Goal: Information Seeking & Learning: Learn about a topic

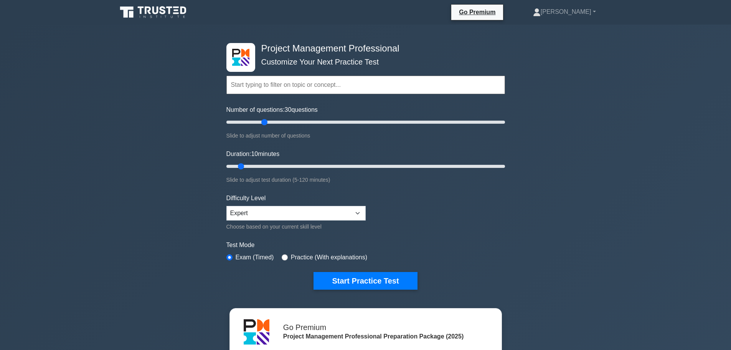
drag, startPoint x: 243, startPoint y: 122, endPoint x: 267, endPoint y: 123, distance: 23.4
type input "30"
click at [267, 123] on input "Number of questions: 30 questions" at bounding box center [366, 121] width 279 height 9
drag, startPoint x: 249, startPoint y: 166, endPoint x: 294, endPoint y: 169, distance: 45.7
click at [294, 169] on input "Duration: 30 minutes" at bounding box center [366, 166] width 279 height 9
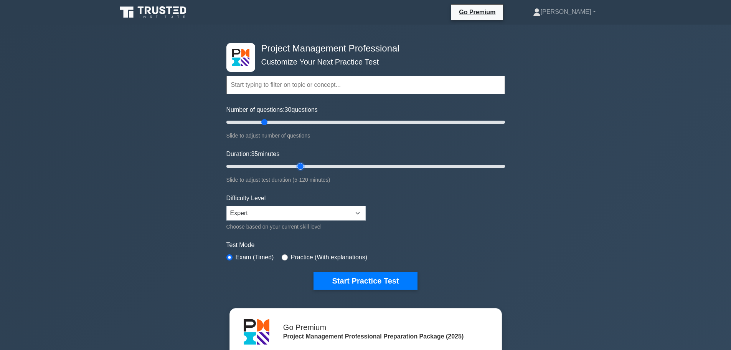
drag, startPoint x: 290, startPoint y: 167, endPoint x: 296, endPoint y: 167, distance: 5.8
type input "35"
click at [298, 167] on input "Duration: 35 minutes" at bounding box center [366, 166] width 279 height 9
click at [374, 277] on button "Start Practice Test" at bounding box center [366, 281] width 104 height 18
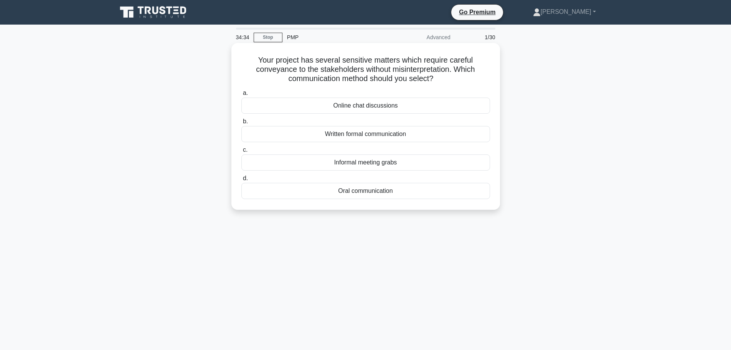
click at [435, 134] on div "Written formal communication" at bounding box center [366, 134] width 249 height 16
click at [242, 124] on input "b. Written formal communication" at bounding box center [242, 121] width 0 height 5
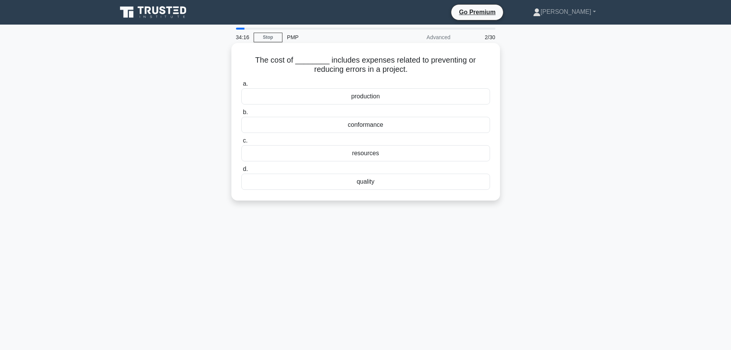
click at [411, 183] on div "quality" at bounding box center [366, 182] width 249 height 16
click at [242, 172] on input "d. quality" at bounding box center [242, 169] width 0 height 5
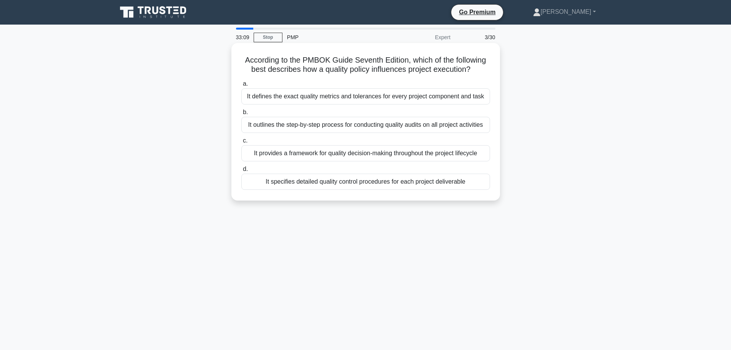
click at [477, 154] on div "It provides a framework for quality decision-making throughout the project life…" at bounding box center [366, 153] width 249 height 16
click at [242, 143] on input "c. It provides a framework for quality decision-making throughout the project l…" at bounding box center [242, 140] width 0 height 5
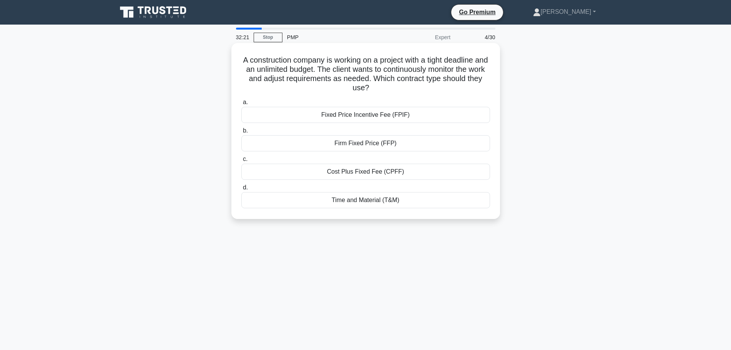
click at [409, 200] on div "Time and Material (T&M)" at bounding box center [366, 200] width 249 height 16
click at [242, 190] on input "d. Time and Material (T&M)" at bounding box center [242, 187] width 0 height 5
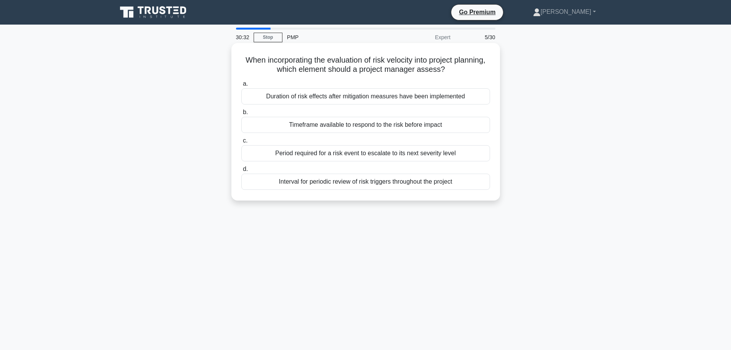
click at [463, 124] on div "Timeframe available to respond to the risk before impact" at bounding box center [366, 125] width 249 height 16
click at [242, 115] on input "b. Timeframe available to respond to the risk before impact" at bounding box center [242, 112] width 0 height 5
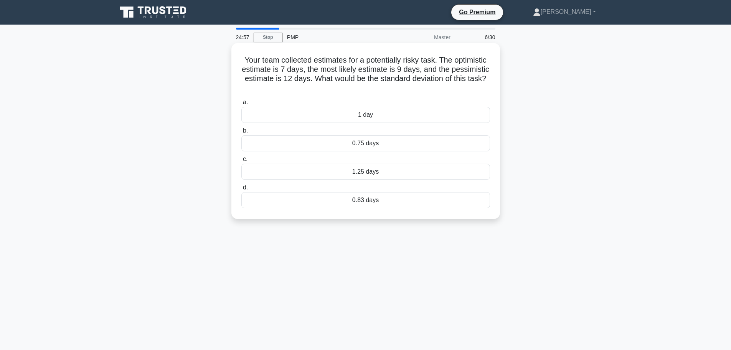
click at [365, 145] on div "0.75 days" at bounding box center [366, 143] width 249 height 16
click at [242, 133] on input "b. 0.75 days" at bounding box center [242, 130] width 0 height 5
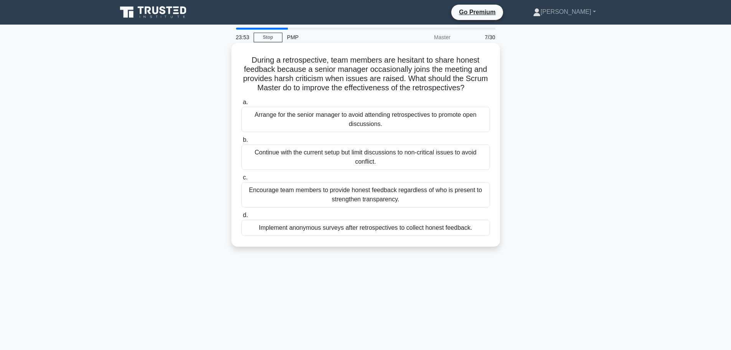
click at [454, 122] on div "Arrange for the senior manager to avoid attending retrospectives to promote ope…" at bounding box center [366, 119] width 249 height 25
click at [242, 105] on input "a. Arrange for the senior manager to avoid attending retrospectives to promote …" at bounding box center [242, 102] width 0 height 5
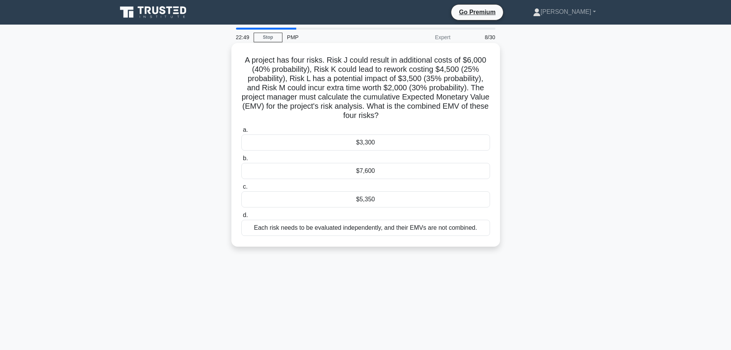
click at [391, 202] on div "$5,350" at bounding box center [366, 199] width 249 height 16
click at [242, 189] on input "c. $5,350" at bounding box center [242, 186] width 0 height 5
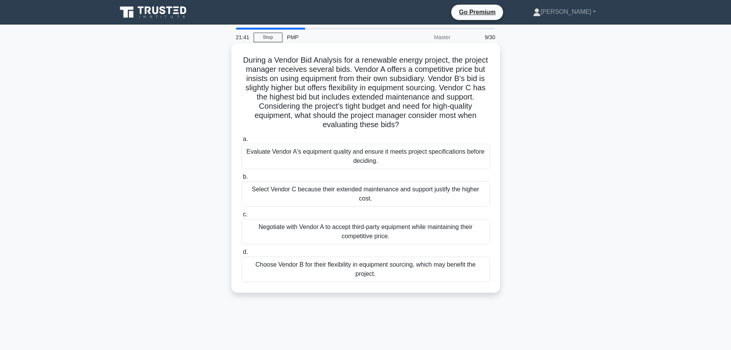
click at [420, 158] on div "Evaluate Vendor A's equipment quality and ensure it meets project specification…" at bounding box center [366, 156] width 249 height 25
click at [242, 142] on input "a. Evaluate Vendor A's equipment quality and ensure it meets project specificat…" at bounding box center [242, 139] width 0 height 5
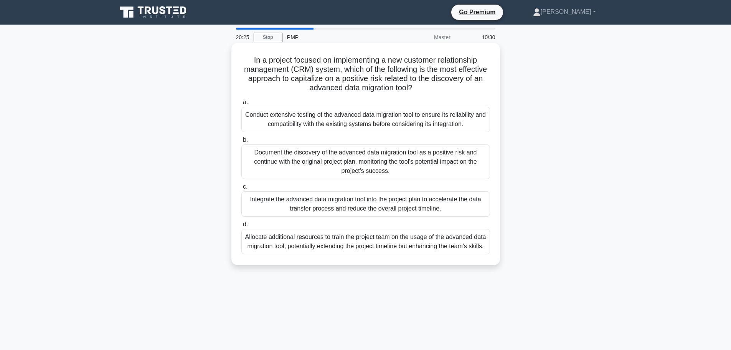
click at [449, 209] on div "Integrate the advanced data migration tool into the project plan to accelerate …" at bounding box center [366, 203] width 249 height 25
click at [242, 189] on input "c. Integrate the advanced data migration tool into the project plan to accelera…" at bounding box center [242, 186] width 0 height 5
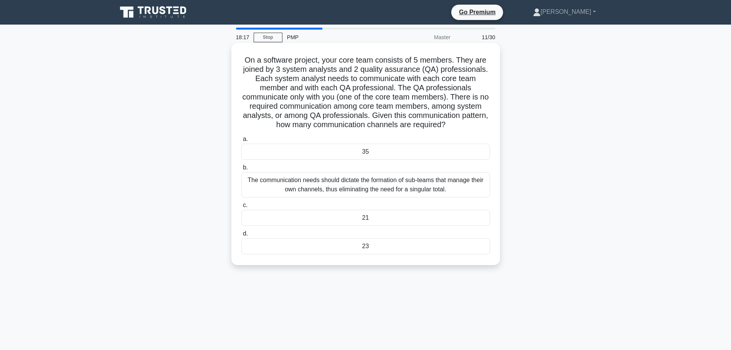
click at [443, 185] on div "The communication needs should dictate the formation of sub-teams that manage t…" at bounding box center [366, 184] width 249 height 25
click at [242, 170] on input "b. The communication needs should dictate the formation of sub-teams that manag…" at bounding box center [242, 167] width 0 height 5
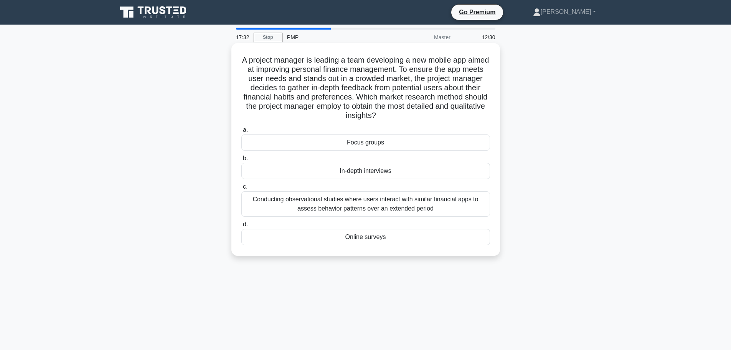
click at [411, 171] on div "In-depth interviews" at bounding box center [366, 171] width 249 height 16
click at [242, 161] on input "b. In-depth interviews" at bounding box center [242, 158] width 0 height 5
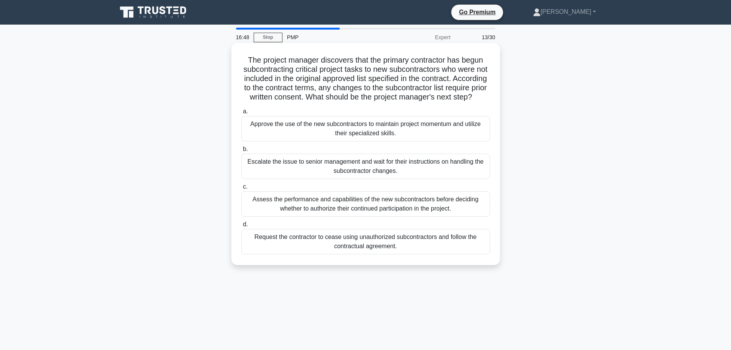
click at [400, 254] on div "Request the contractor to cease using unauthorized subcontractors and follow th…" at bounding box center [366, 241] width 249 height 25
click at [242, 227] on input "d. Request the contractor to cease using unauthorized subcontractors and follow…" at bounding box center [242, 224] width 0 height 5
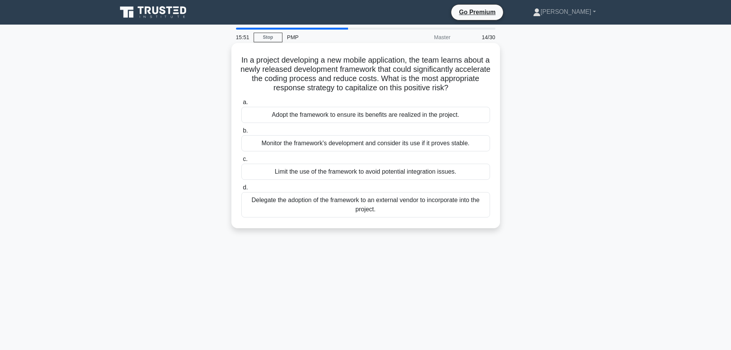
click at [440, 117] on div "Adopt the framework to ensure its benefits are realized in the project." at bounding box center [366, 115] width 249 height 16
click at [242, 105] on input "a. Adopt the framework to ensure its benefits are realized in the project." at bounding box center [242, 102] width 0 height 5
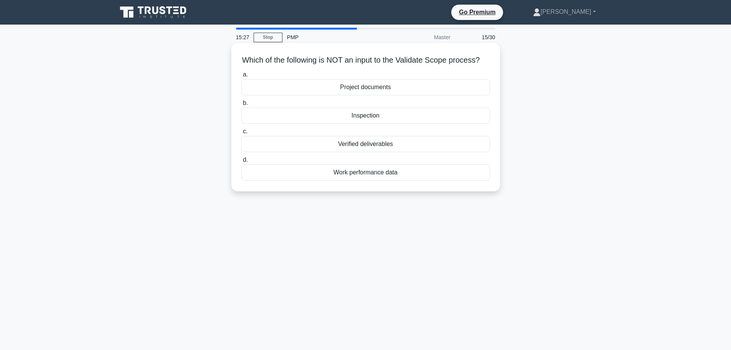
click at [374, 180] on div "Work performance data" at bounding box center [366, 172] width 249 height 16
click at [242, 162] on input "d. Work performance data" at bounding box center [242, 159] width 0 height 5
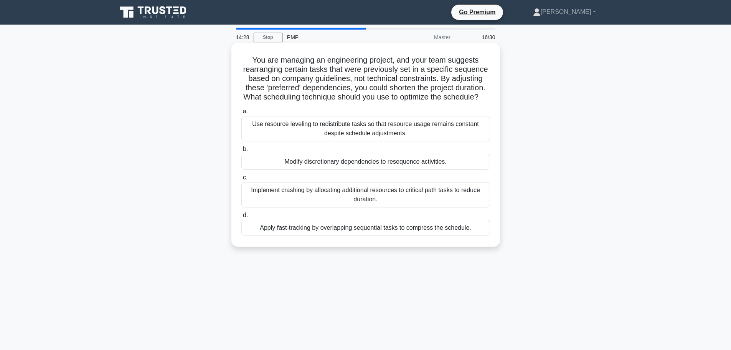
click at [469, 236] on div "Apply fast-tracking by overlapping sequential tasks to compress the schedule." at bounding box center [366, 228] width 249 height 16
click at [242, 218] on input "d. Apply fast-tracking by overlapping sequential tasks to compress the schedule." at bounding box center [242, 215] width 0 height 5
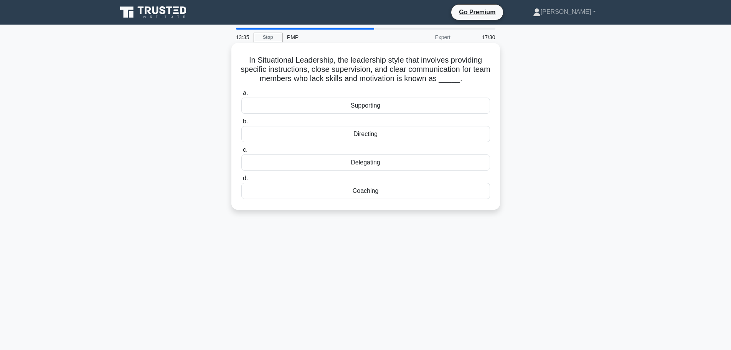
click at [382, 194] on div "Coaching" at bounding box center [366, 191] width 249 height 16
click at [242, 181] on input "d. Coaching" at bounding box center [242, 178] width 0 height 5
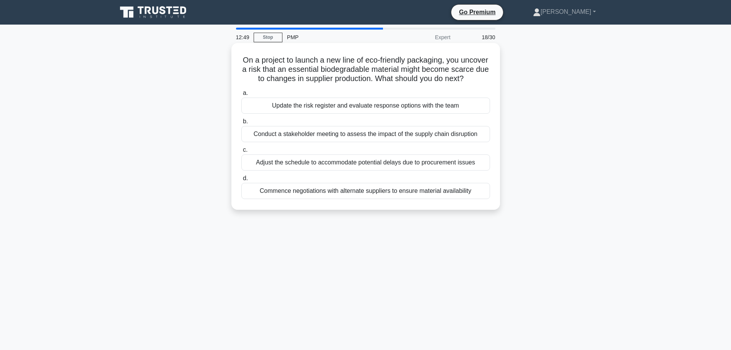
click at [472, 114] on div "Update the risk register and evaluate response options with the team" at bounding box center [366, 106] width 249 height 16
click at [242, 96] on input "a. Update the risk register and evaluate response options with the team" at bounding box center [242, 93] width 0 height 5
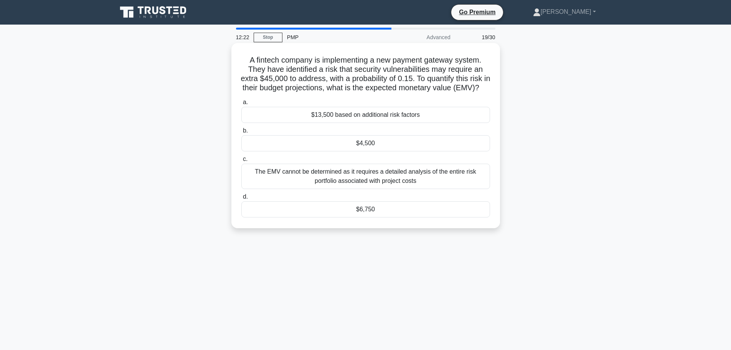
click at [376, 217] on div "$6,750" at bounding box center [366, 209] width 249 height 16
click at [242, 199] on input "d. $6,750" at bounding box center [242, 196] width 0 height 5
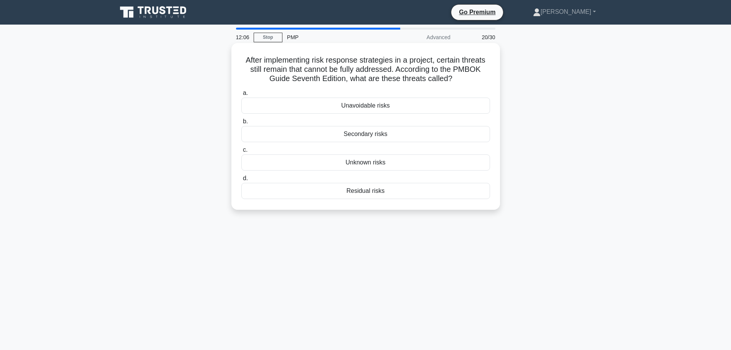
click at [408, 189] on div "Residual risks" at bounding box center [366, 191] width 249 height 16
click at [242, 181] on input "d. Residual risks" at bounding box center [242, 178] width 0 height 5
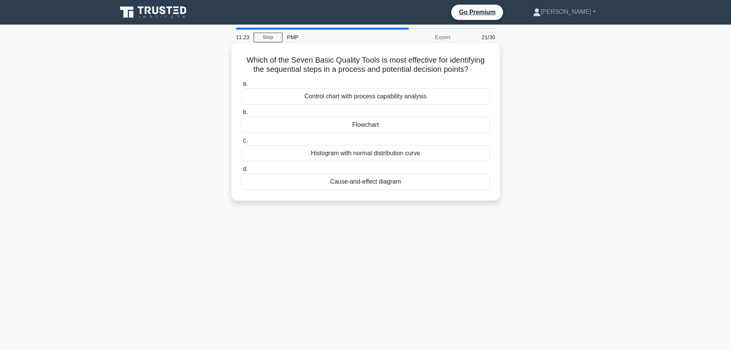
click at [444, 127] on div "Flowchart" at bounding box center [366, 125] width 249 height 16
click at [242, 115] on input "b. Flowchart" at bounding box center [242, 112] width 0 height 5
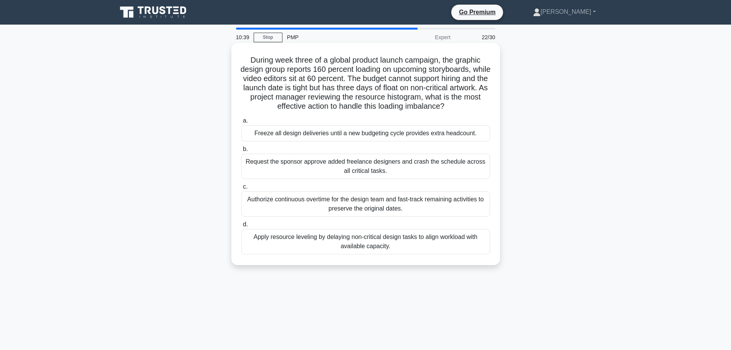
click at [460, 241] on div "Apply resource leveling by delaying non-critical design tasks to align workload…" at bounding box center [366, 241] width 249 height 25
click at [242, 227] on input "d. Apply resource leveling by delaying non-critical design tasks to align workl…" at bounding box center [242, 224] width 0 height 5
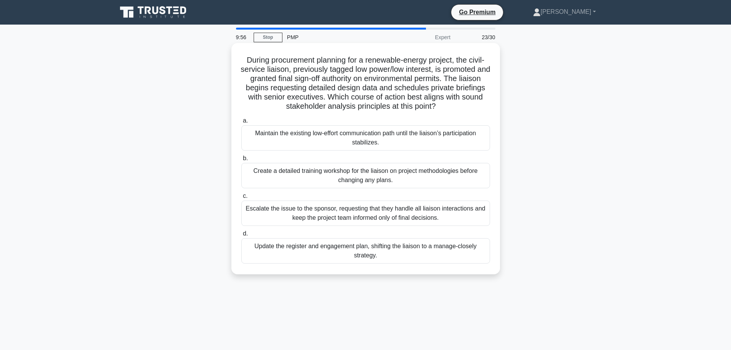
click at [444, 252] on div "Update the register and engagement plan, shifting the liaison to a manage-close…" at bounding box center [366, 250] width 249 height 25
click at [242, 236] on input "d. Update the register and engagement plan, shifting the liaison to a manage-cl…" at bounding box center [242, 233] width 0 height 5
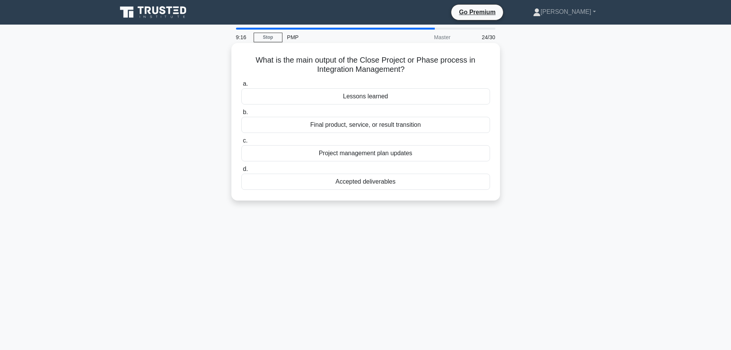
click at [434, 126] on div "Final product, service, or result transition" at bounding box center [366, 125] width 249 height 16
click at [242, 115] on input "b. Final product, service, or result transition" at bounding box center [242, 112] width 0 height 5
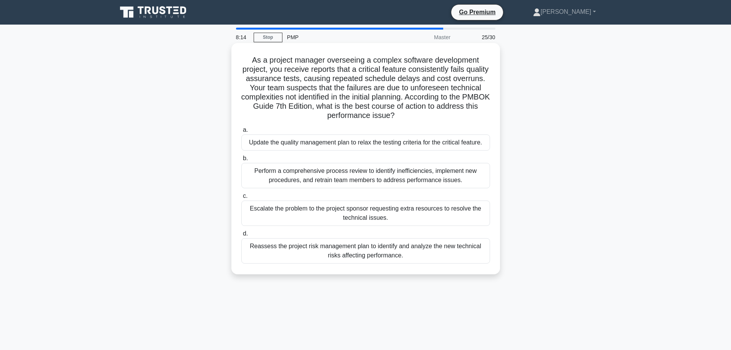
click at [452, 174] on div "Perform a comprehensive process review to identify inefficiencies, implement ne…" at bounding box center [366, 175] width 249 height 25
click at [242, 161] on input "b. Perform a comprehensive process review to identify inefficiencies, implement…" at bounding box center [242, 158] width 0 height 5
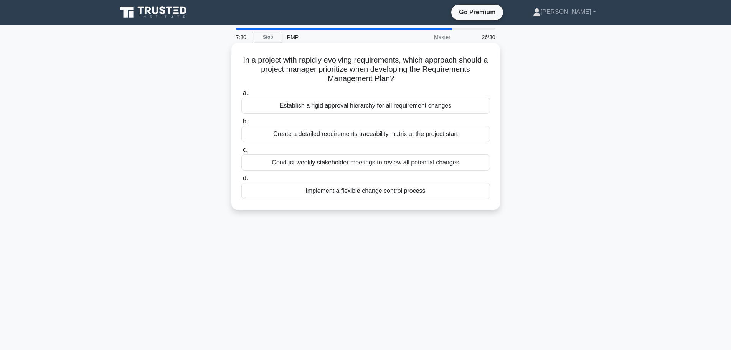
click at [475, 163] on div "Conduct weekly stakeholder meetings to review all potential changes" at bounding box center [366, 162] width 249 height 16
click at [242, 152] on input "c. Conduct weekly stakeholder meetings to review all potential changes" at bounding box center [242, 149] width 0 height 5
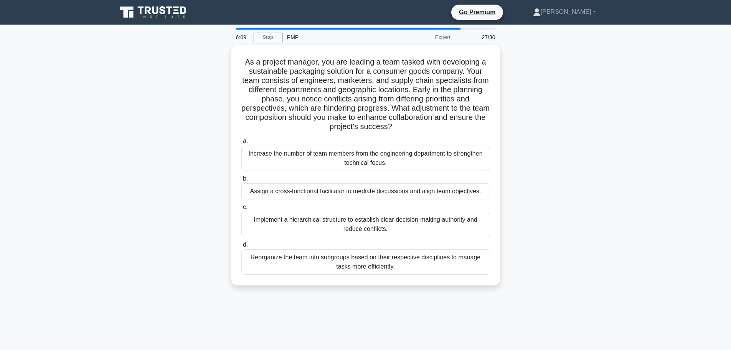
click at [618, 187] on div "As a project manager, you are leading a team tasked with developing a sustainab…" at bounding box center [366, 170] width 507 height 250
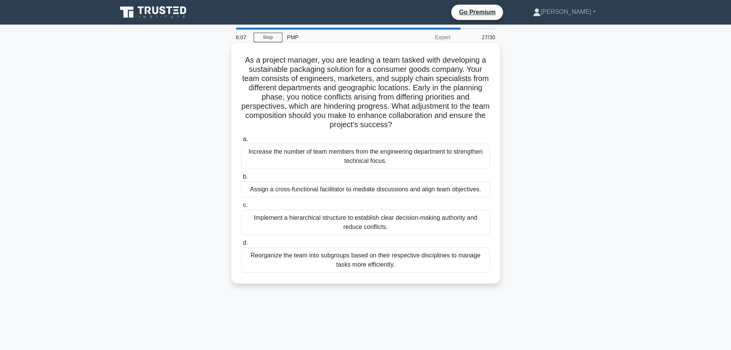
click at [387, 259] on div "Reorganize the team into subgroups based on their respective disciplines to man…" at bounding box center [366, 259] width 249 height 25
click at [242, 245] on input "d. Reorganize the team into subgroups based on their respective disciplines to …" at bounding box center [242, 242] width 0 height 5
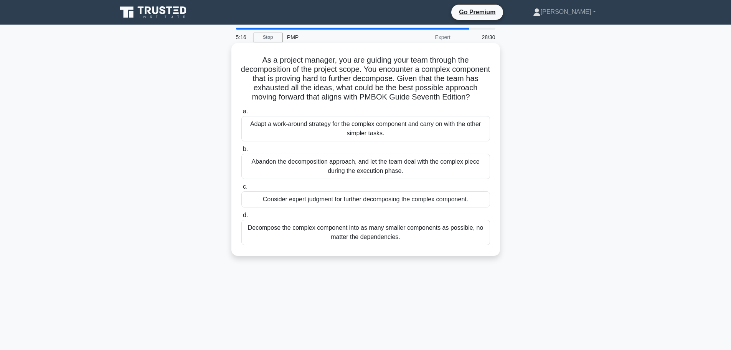
click at [472, 207] on div "Consider expert judgment for further decomposing the complex component." at bounding box center [366, 199] width 249 height 16
click at [242, 189] on input "c. Consider expert judgment for further decomposing the complex component." at bounding box center [242, 186] width 0 height 5
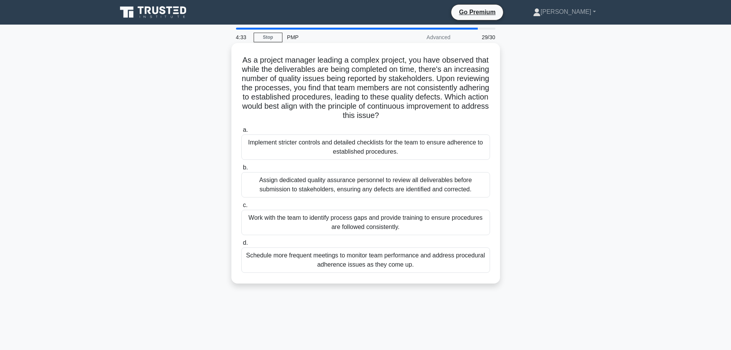
click at [445, 225] on div "Work with the team to identify process gaps and provide training to ensure proc…" at bounding box center [366, 222] width 249 height 25
click at [242, 208] on input "c. Work with the team to identify process gaps and provide training to ensure p…" at bounding box center [242, 205] width 0 height 5
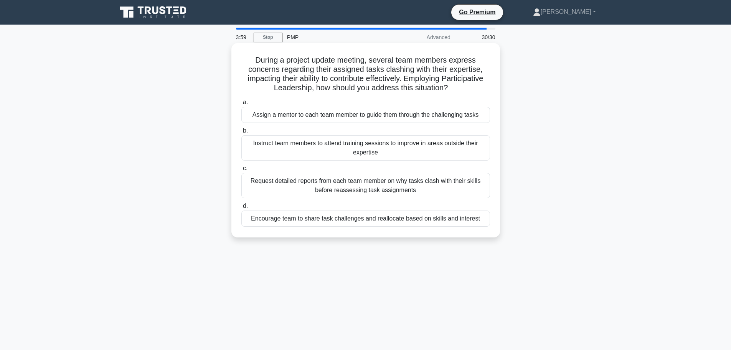
click at [467, 218] on div "Encourage team to share task challenges and reallocate based on skills and inte…" at bounding box center [366, 218] width 249 height 16
click at [242, 208] on input "d. Encourage team to share task challenges and reallocate based on skills and i…" at bounding box center [242, 205] width 0 height 5
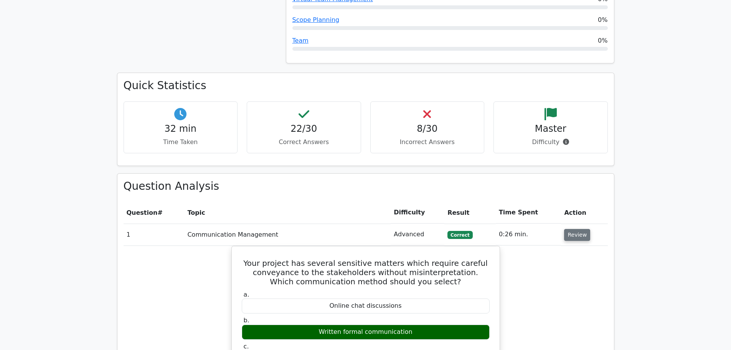
click at [581, 229] on button "Review" at bounding box center [577, 235] width 26 height 12
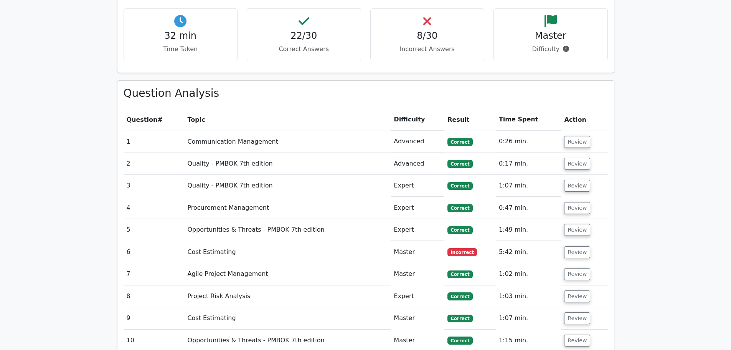
scroll to position [806, 0]
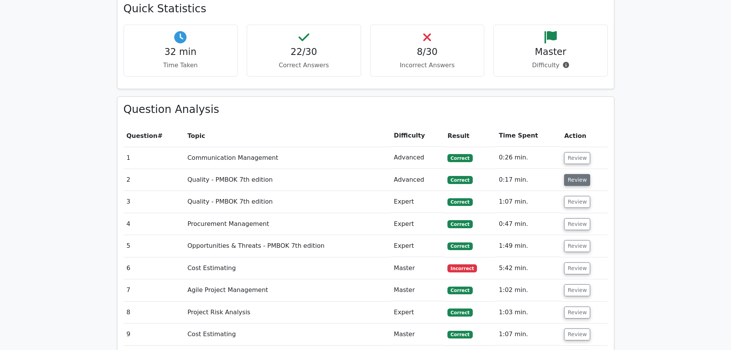
click at [577, 174] on button "Review" at bounding box center [577, 180] width 26 height 12
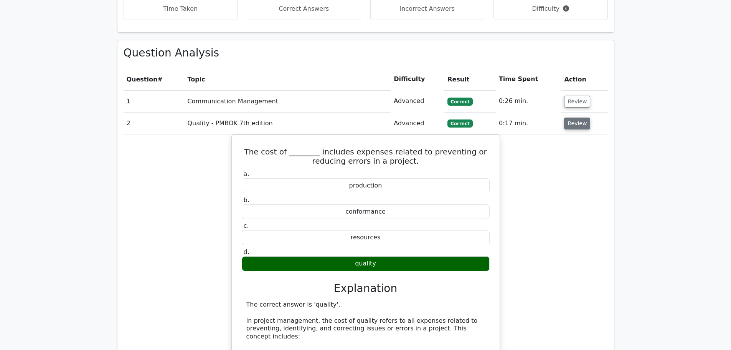
scroll to position [922, 0]
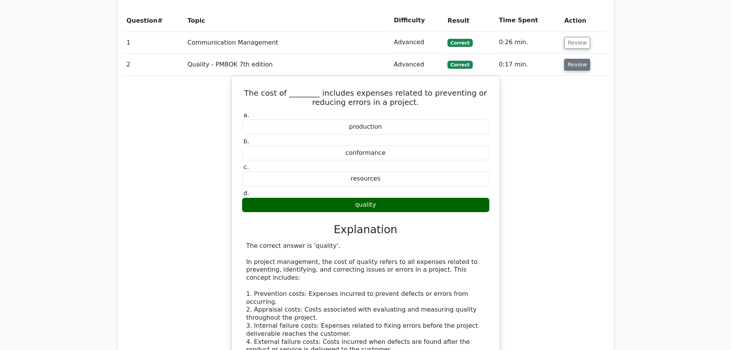
click at [581, 59] on button "Review" at bounding box center [577, 65] width 26 height 12
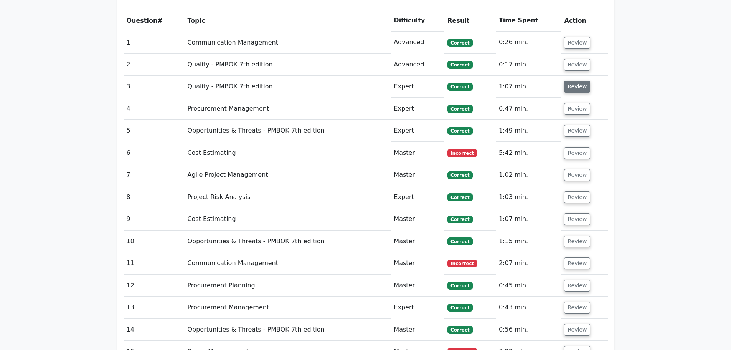
click at [578, 81] on button "Review" at bounding box center [577, 87] width 26 height 12
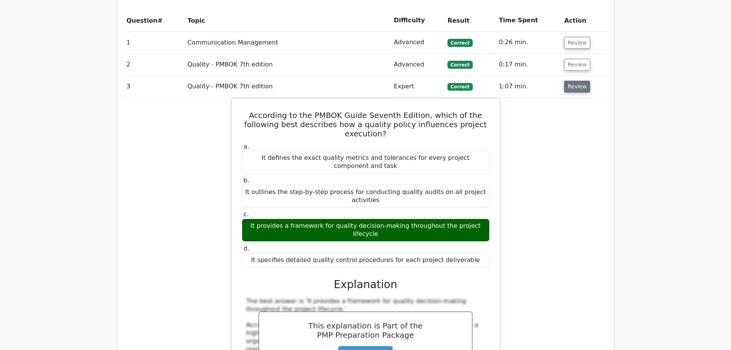
click at [578, 81] on button "Review" at bounding box center [577, 87] width 26 height 12
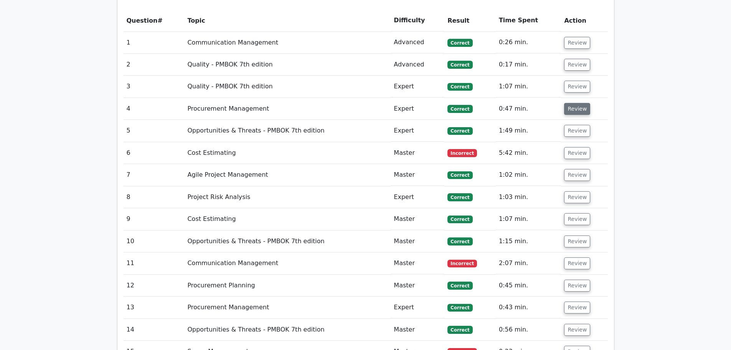
click at [578, 103] on button "Review" at bounding box center [577, 109] width 26 height 12
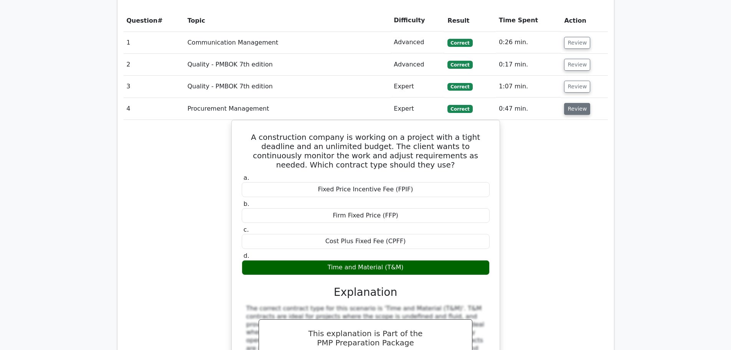
click at [577, 103] on button "Review" at bounding box center [577, 109] width 26 height 12
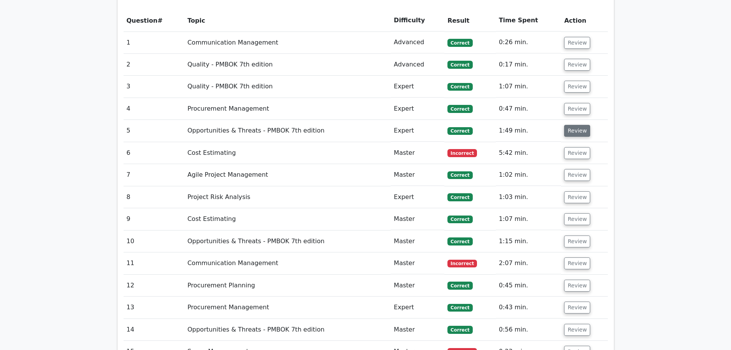
click at [575, 125] on button "Review" at bounding box center [577, 131] width 26 height 12
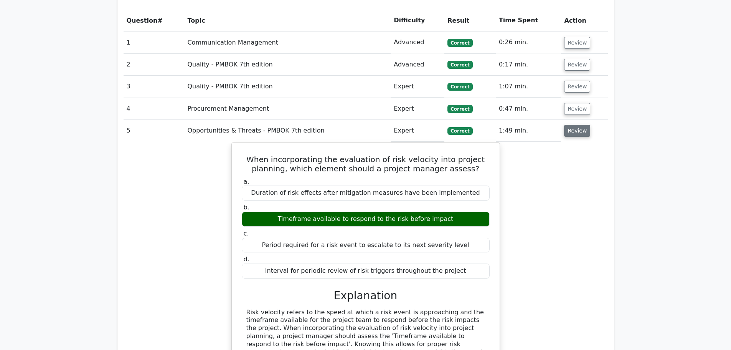
click at [577, 125] on button "Review" at bounding box center [577, 131] width 26 height 12
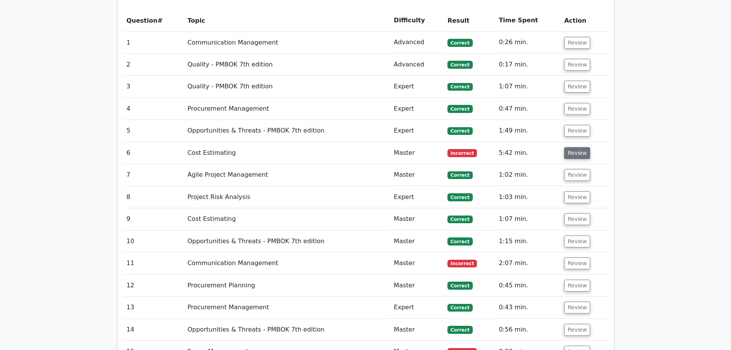
click at [574, 147] on button "Review" at bounding box center [577, 153] width 26 height 12
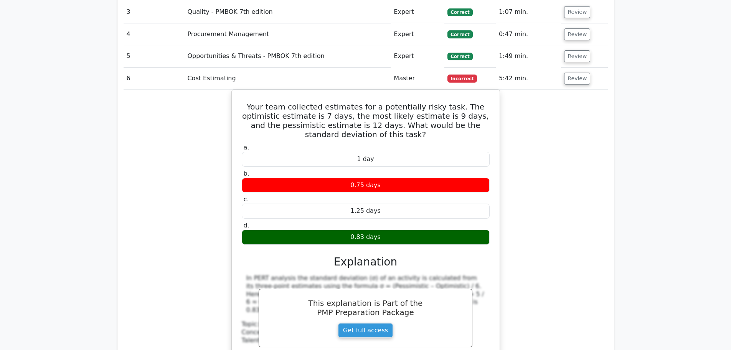
scroll to position [998, 0]
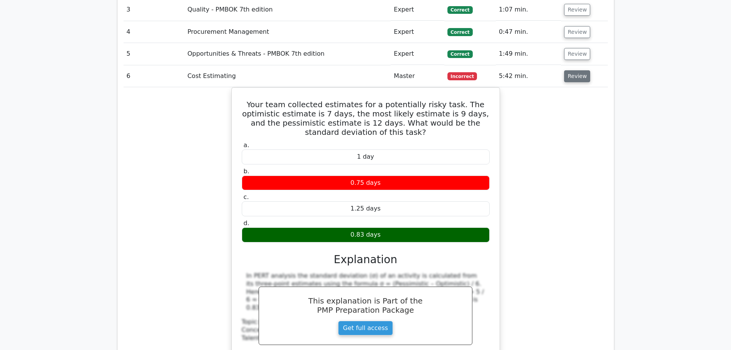
click at [581, 70] on button "Review" at bounding box center [577, 76] width 26 height 12
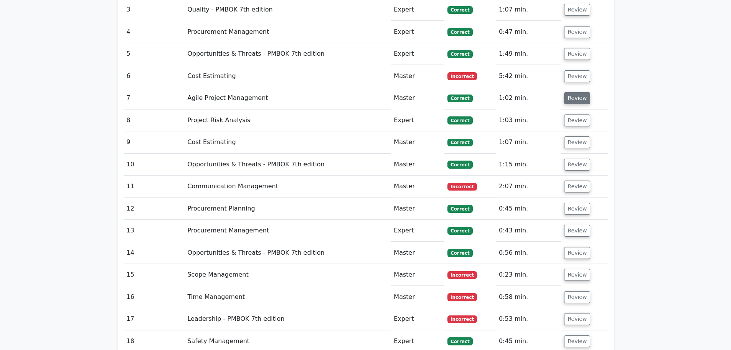
click at [576, 92] on button "Review" at bounding box center [577, 98] width 26 height 12
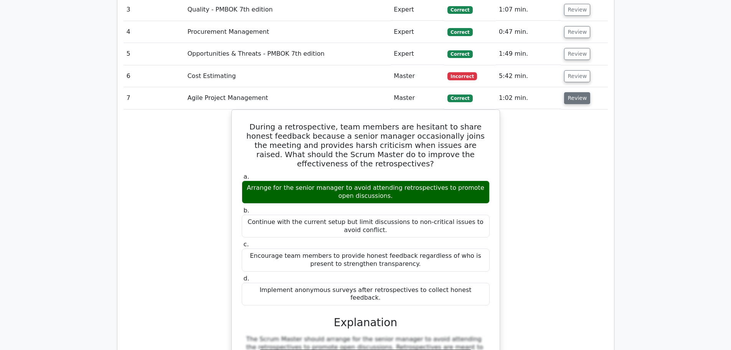
click at [576, 92] on button "Review" at bounding box center [577, 98] width 26 height 12
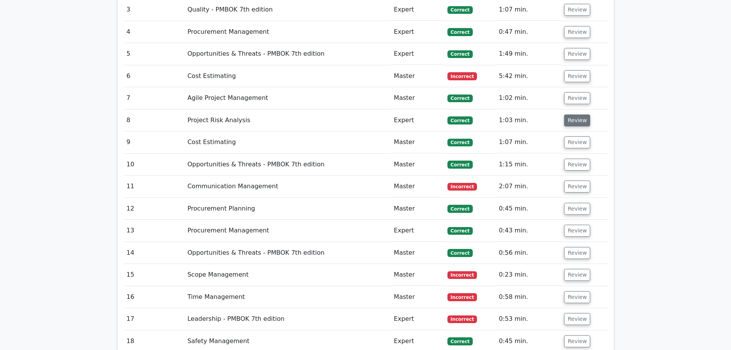
click at [579, 114] on button "Review" at bounding box center [577, 120] width 26 height 12
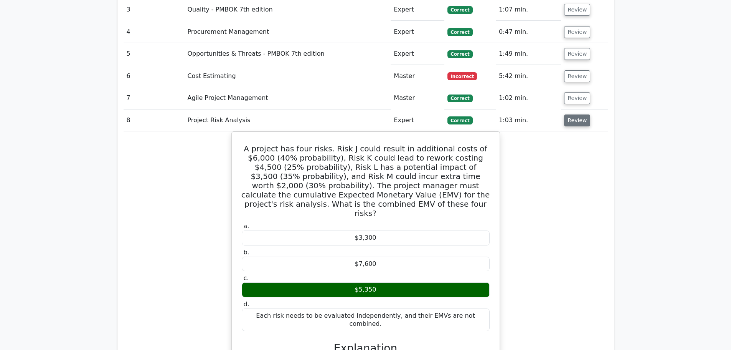
click at [579, 114] on button "Review" at bounding box center [577, 120] width 26 height 12
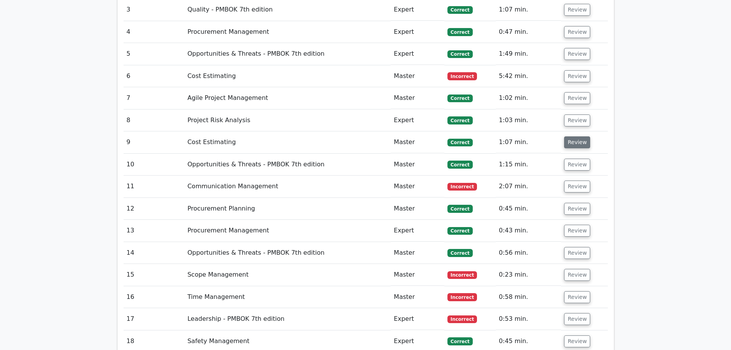
click at [578, 136] on button "Review" at bounding box center [577, 142] width 26 height 12
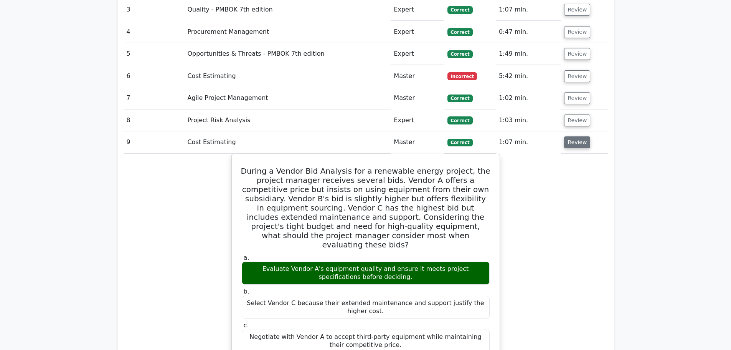
click at [578, 136] on button "Review" at bounding box center [577, 142] width 26 height 12
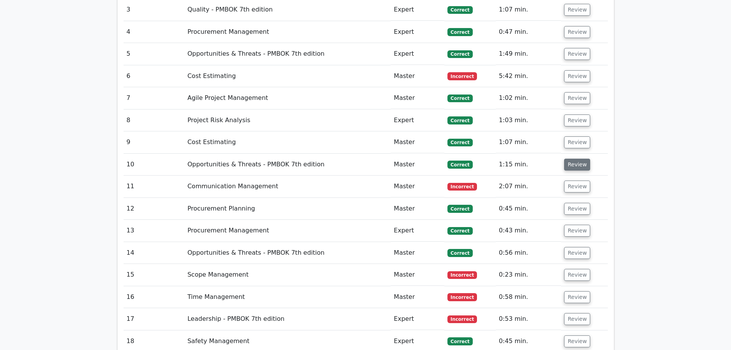
click at [577, 159] on button "Review" at bounding box center [577, 165] width 26 height 12
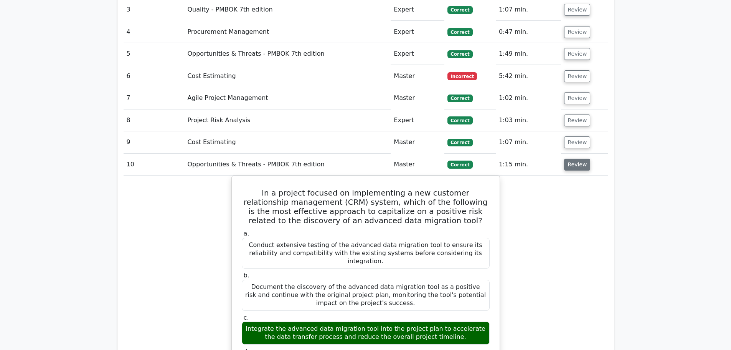
click at [577, 159] on button "Review" at bounding box center [577, 165] width 26 height 12
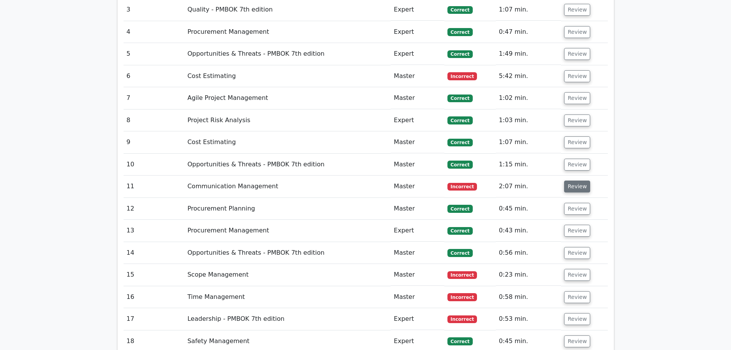
click at [576, 180] on button "Review" at bounding box center [577, 186] width 26 height 12
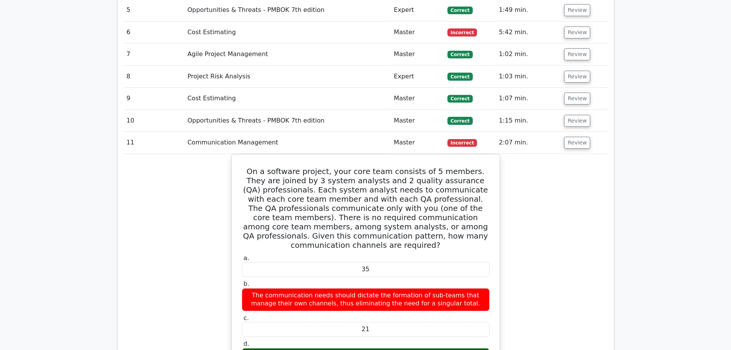
scroll to position [1037, 0]
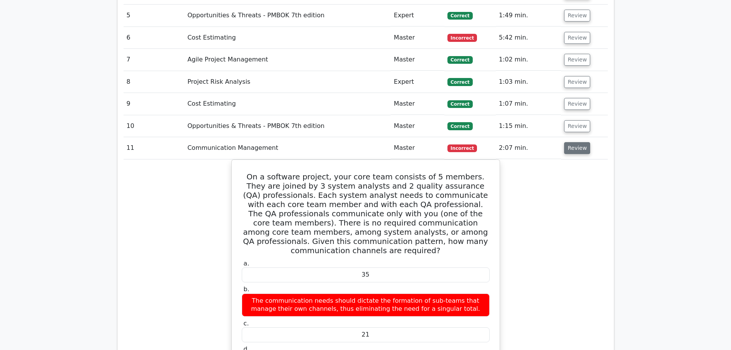
click at [574, 142] on button "Review" at bounding box center [577, 148] width 26 height 12
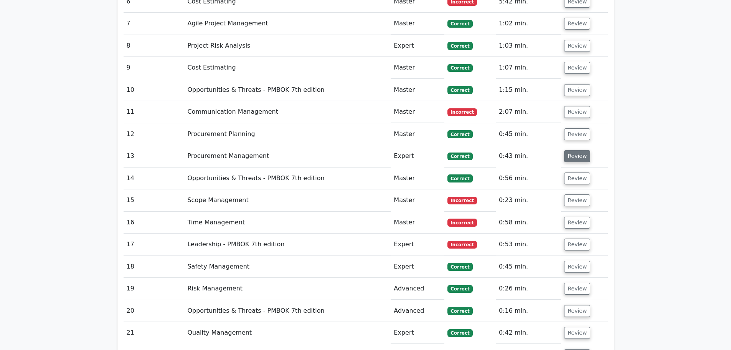
scroll to position [1075, 0]
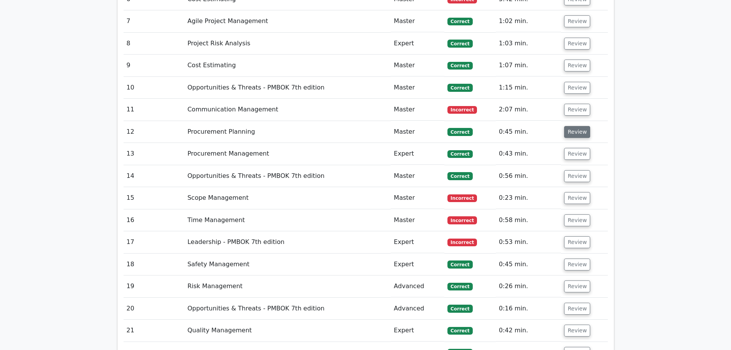
click at [575, 126] on button "Review" at bounding box center [577, 132] width 26 height 12
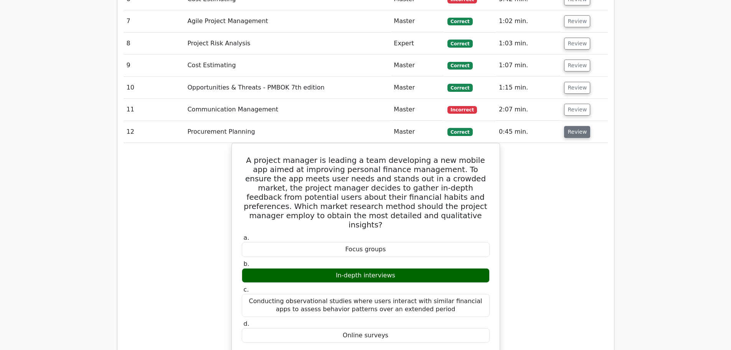
click at [576, 126] on button "Review" at bounding box center [577, 132] width 26 height 12
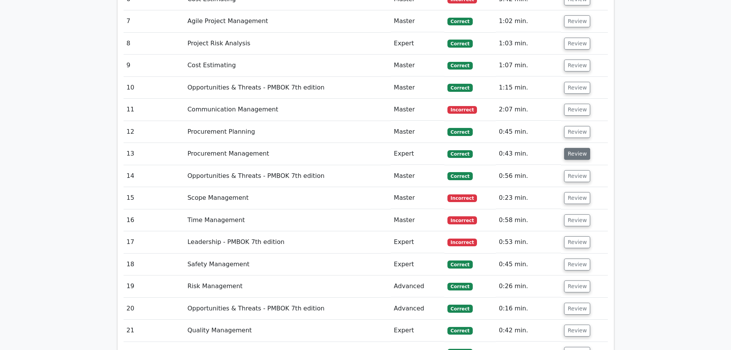
click at [577, 148] on button "Review" at bounding box center [577, 154] width 26 height 12
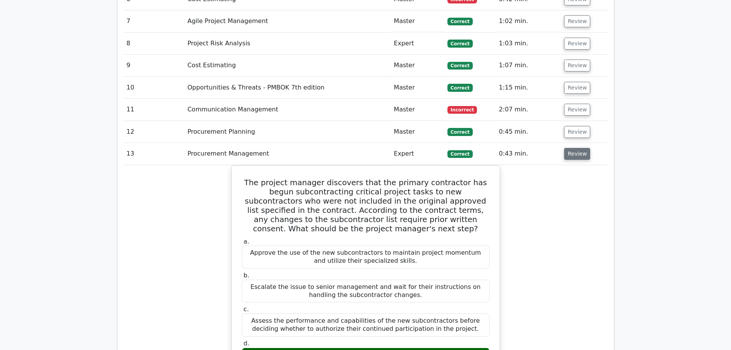
click at [577, 148] on button "Review" at bounding box center [577, 154] width 26 height 12
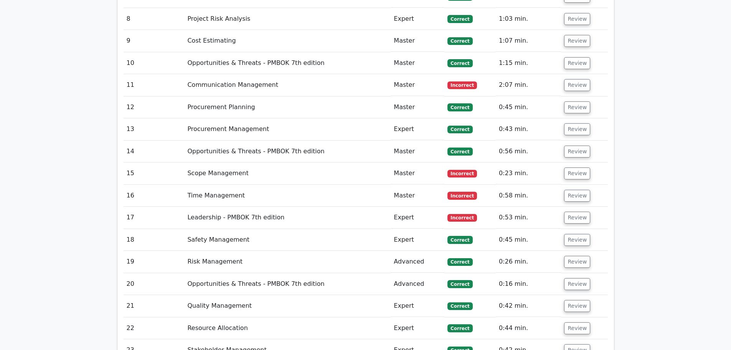
scroll to position [1113, 0]
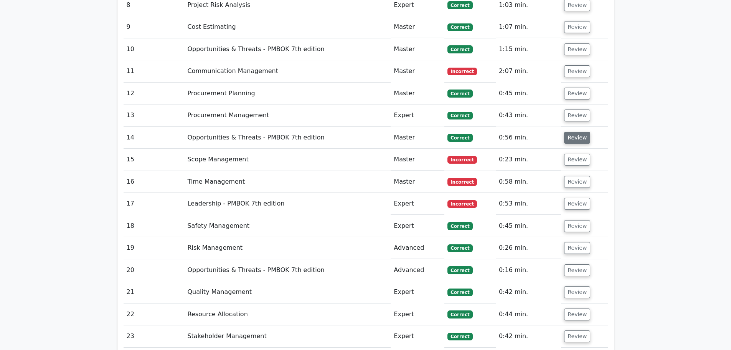
click at [574, 132] on button "Review" at bounding box center [577, 138] width 26 height 12
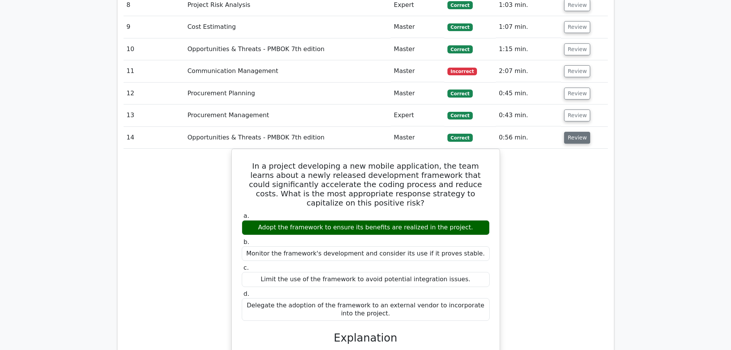
click at [574, 132] on button "Review" at bounding box center [577, 138] width 26 height 12
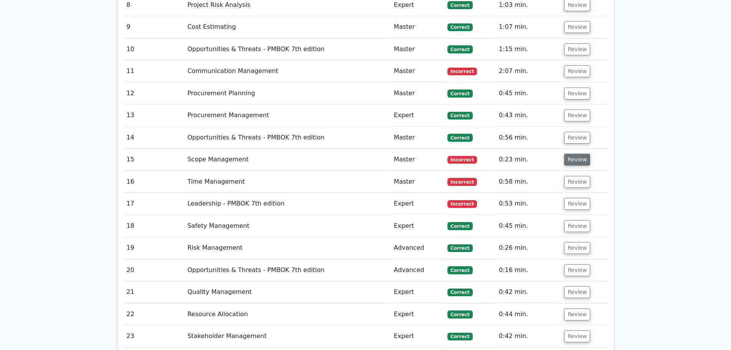
click at [574, 154] on button "Review" at bounding box center [577, 160] width 26 height 12
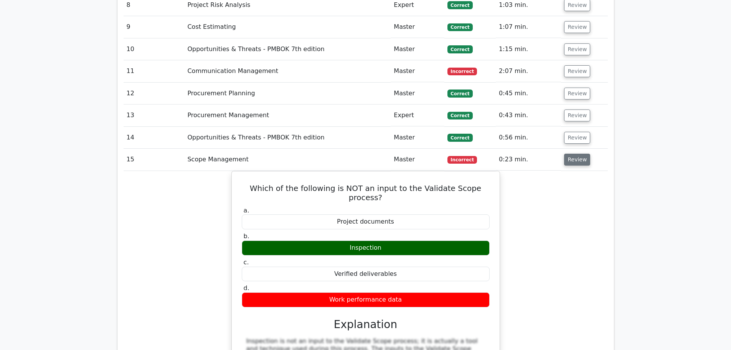
click at [573, 154] on button "Review" at bounding box center [577, 160] width 26 height 12
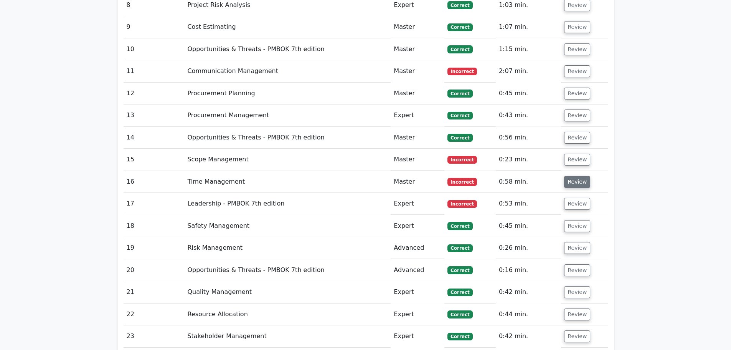
click at [571, 176] on button "Review" at bounding box center [577, 182] width 26 height 12
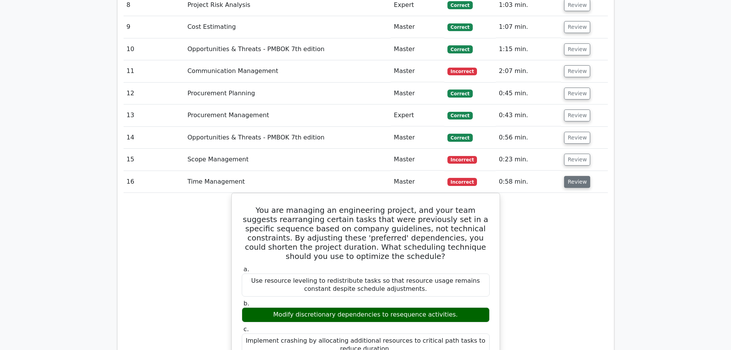
click at [572, 176] on button "Review" at bounding box center [577, 182] width 26 height 12
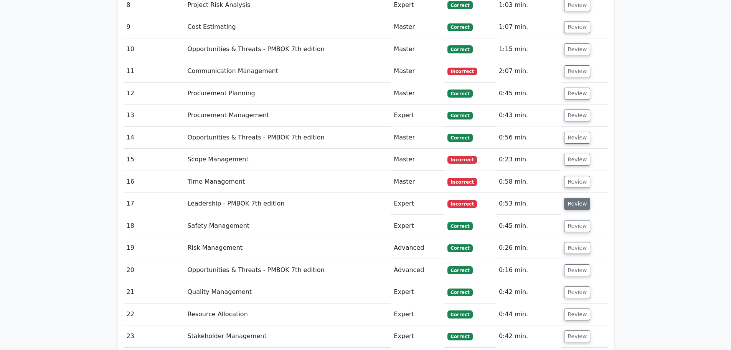
click at [571, 198] on button "Review" at bounding box center [577, 204] width 26 height 12
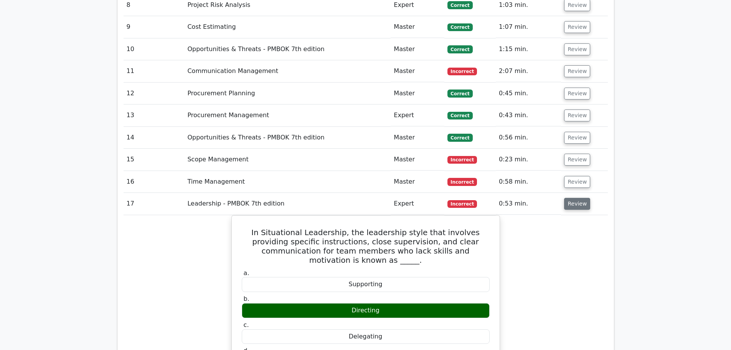
click at [571, 198] on button "Review" at bounding box center [577, 204] width 26 height 12
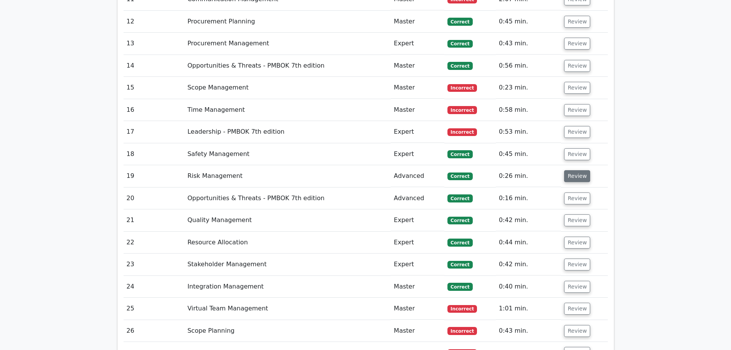
scroll to position [1190, 0]
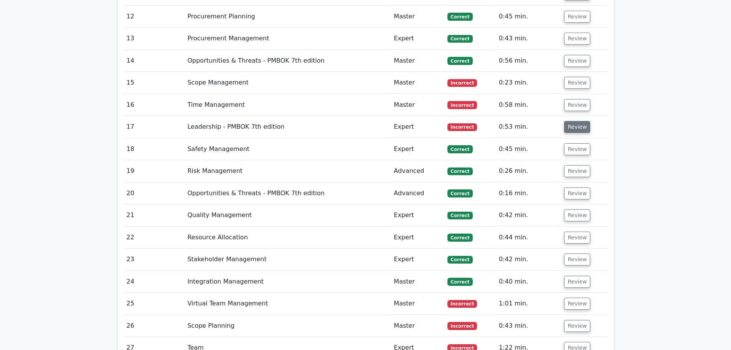
click at [574, 121] on button "Review" at bounding box center [577, 127] width 26 height 12
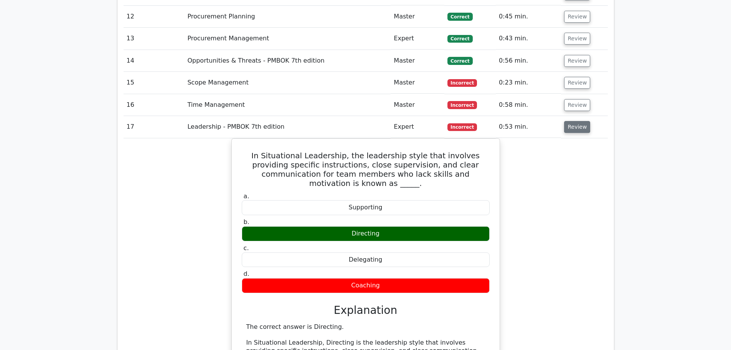
click at [574, 121] on button "Review" at bounding box center [577, 127] width 26 height 12
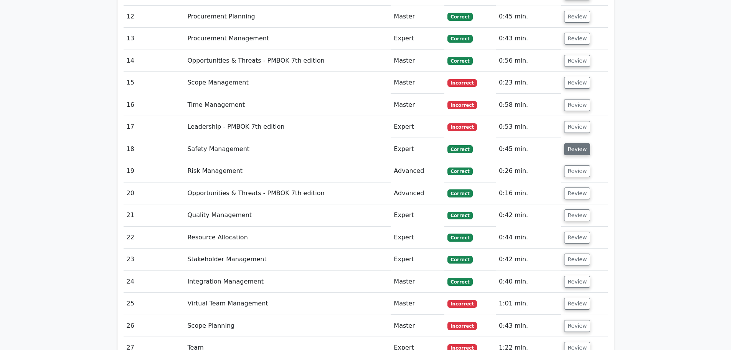
click at [573, 143] on button "Review" at bounding box center [577, 149] width 26 height 12
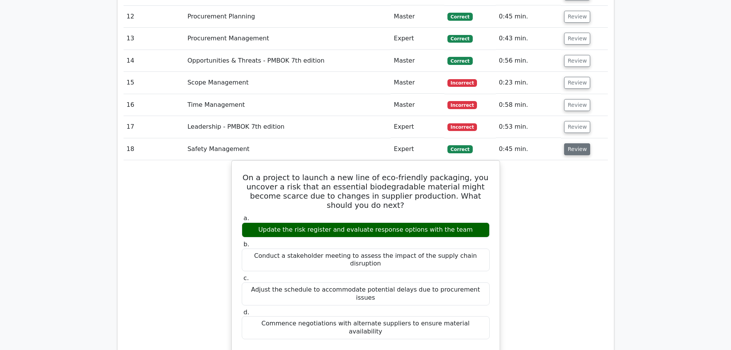
click at [574, 143] on button "Review" at bounding box center [577, 149] width 26 height 12
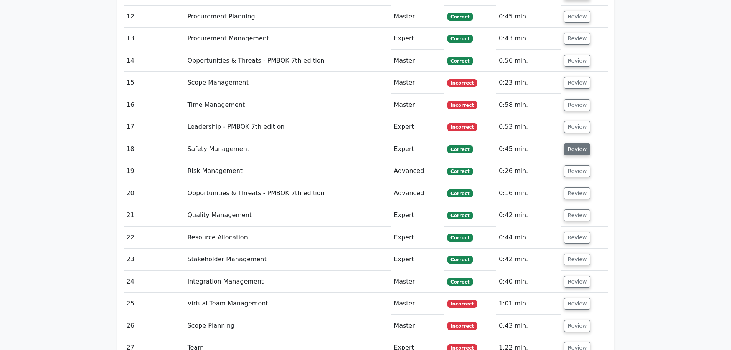
click at [577, 143] on button "Review" at bounding box center [577, 149] width 26 height 12
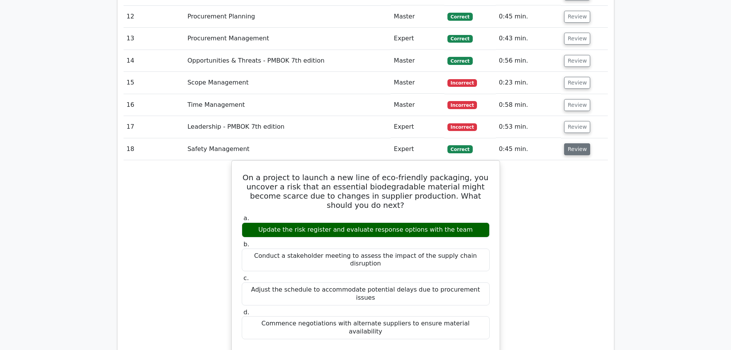
click at [577, 143] on button "Review" at bounding box center [577, 149] width 26 height 12
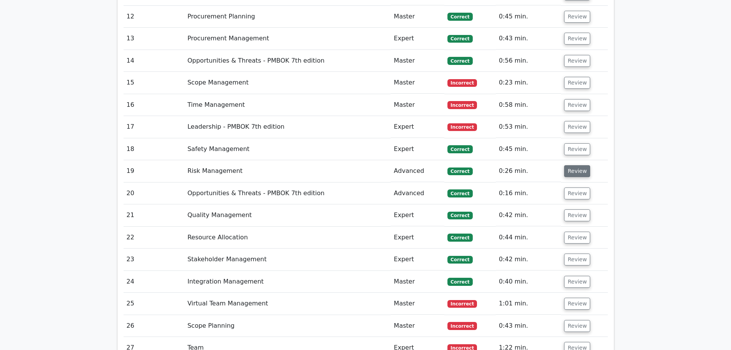
click at [572, 165] on button "Review" at bounding box center [577, 171] width 26 height 12
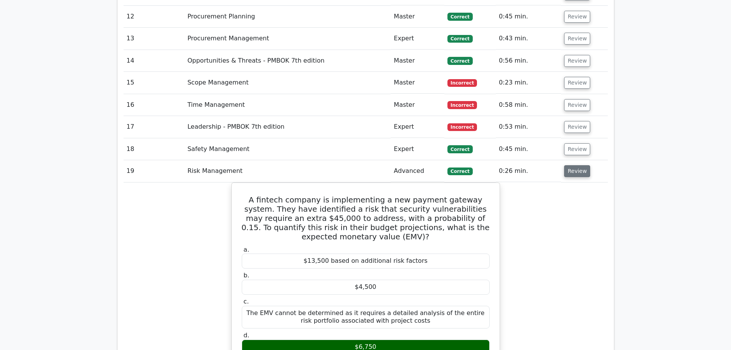
click at [572, 165] on button "Review" at bounding box center [577, 171] width 26 height 12
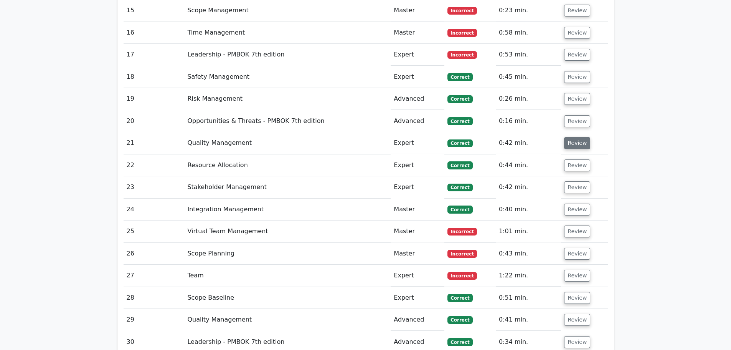
scroll to position [1267, 0]
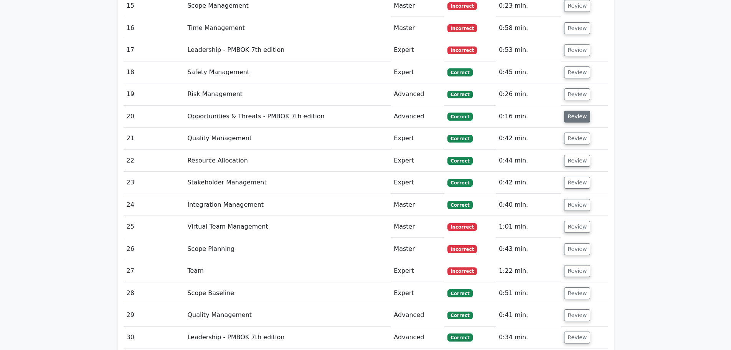
click at [578, 111] on button "Review" at bounding box center [577, 117] width 26 height 12
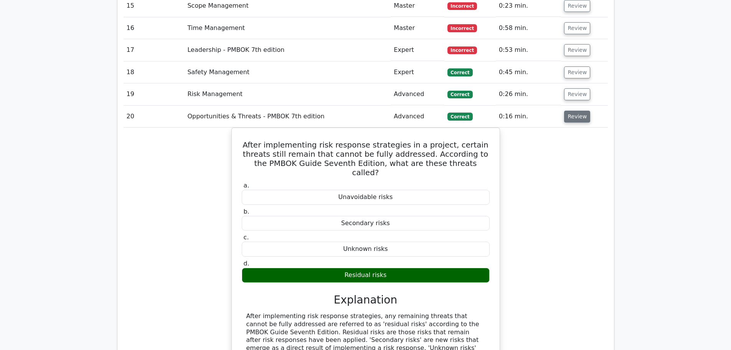
click at [578, 111] on button "Review" at bounding box center [577, 117] width 26 height 12
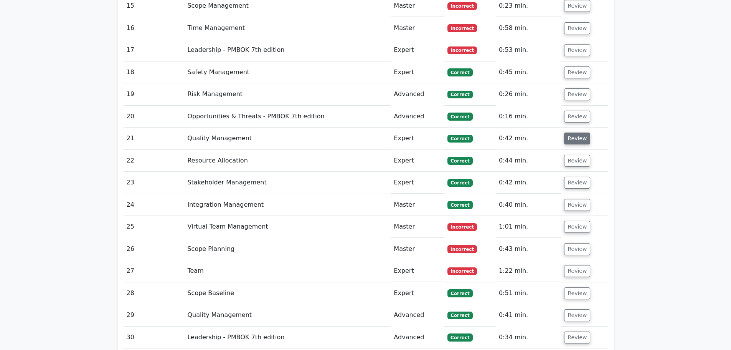
click at [577, 132] on button "Review" at bounding box center [577, 138] width 26 height 12
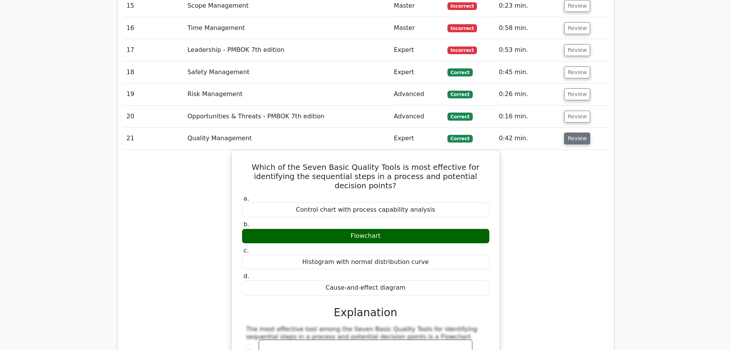
click at [577, 132] on button "Review" at bounding box center [577, 138] width 26 height 12
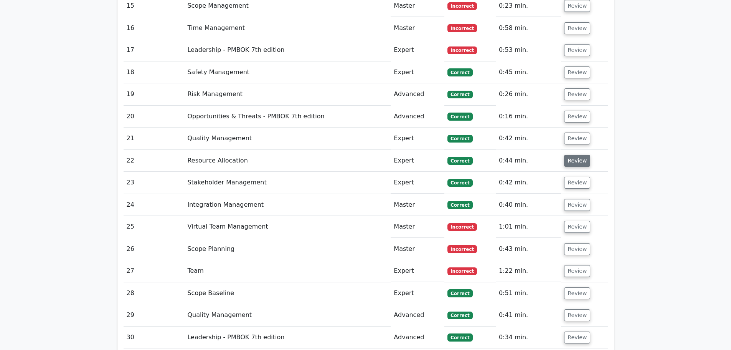
click at [575, 155] on button "Review" at bounding box center [577, 161] width 26 height 12
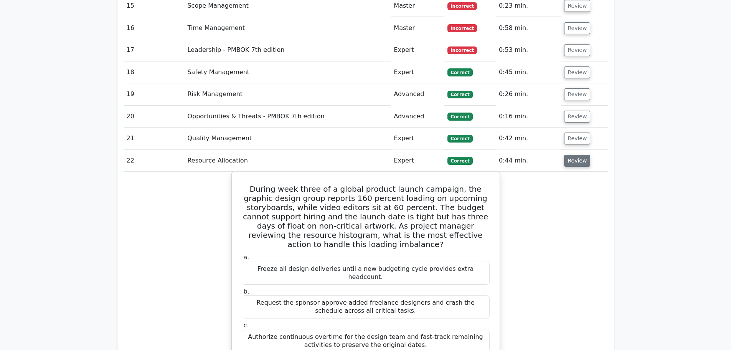
click at [574, 155] on button "Review" at bounding box center [577, 161] width 26 height 12
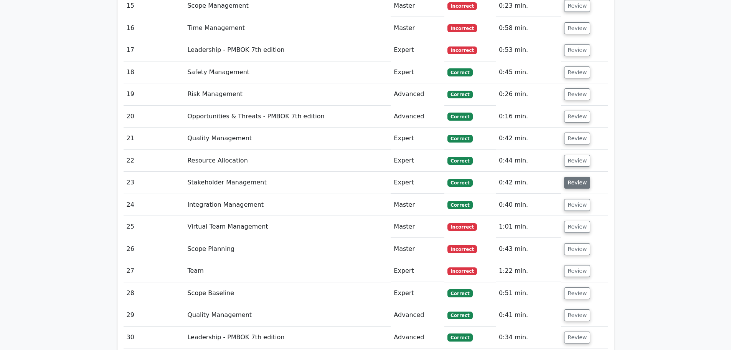
click at [577, 177] on button "Review" at bounding box center [577, 183] width 26 height 12
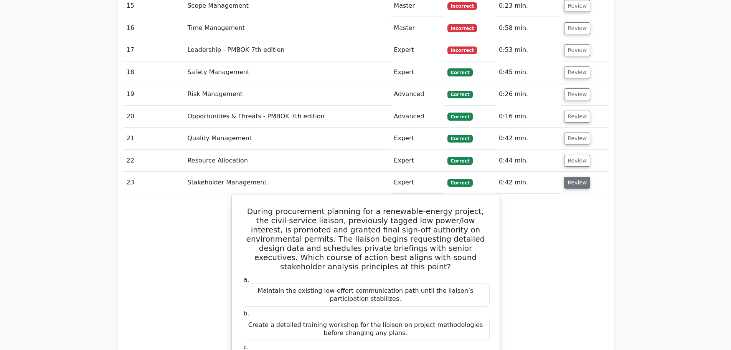
click at [577, 177] on button "Review" at bounding box center [577, 183] width 26 height 12
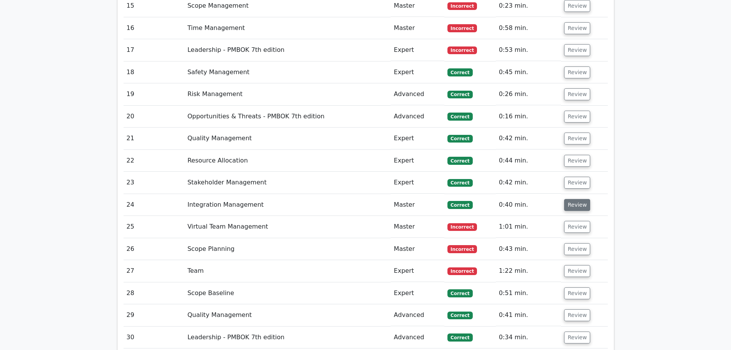
click at [574, 199] on button "Review" at bounding box center [577, 205] width 26 height 12
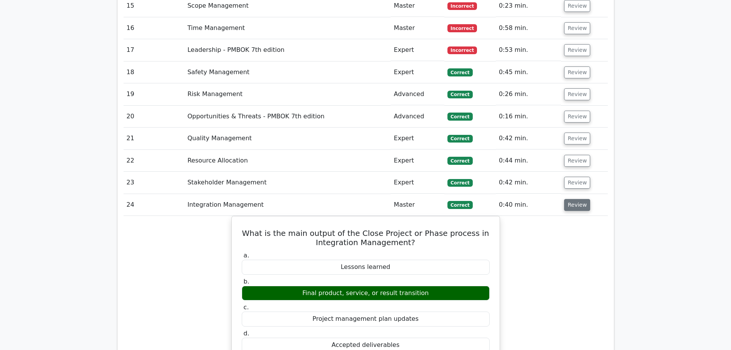
click at [574, 199] on button "Review" at bounding box center [577, 205] width 26 height 12
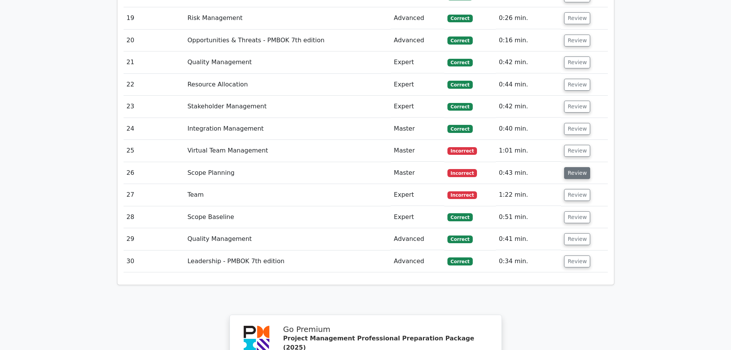
scroll to position [1344, 0]
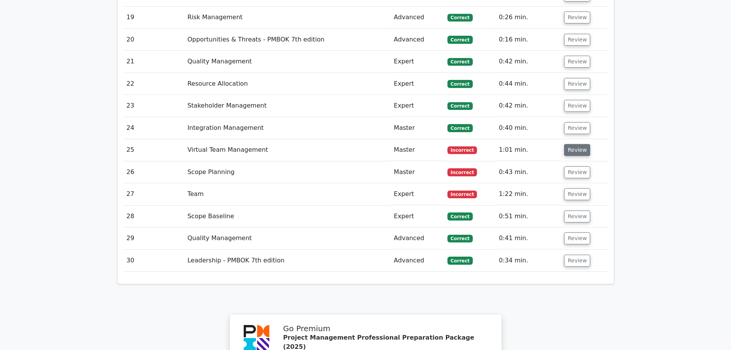
click at [579, 144] on button "Review" at bounding box center [577, 150] width 26 height 12
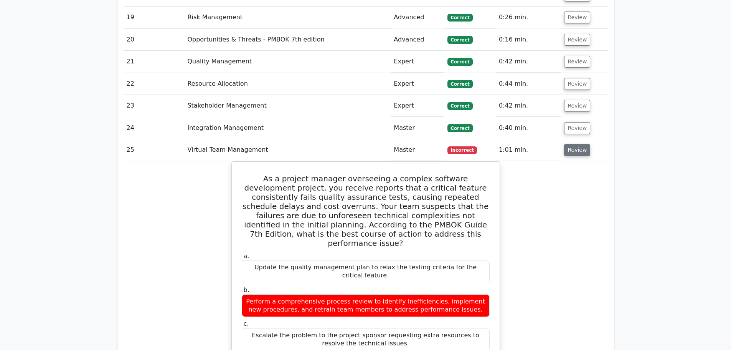
click at [578, 144] on button "Review" at bounding box center [577, 150] width 26 height 12
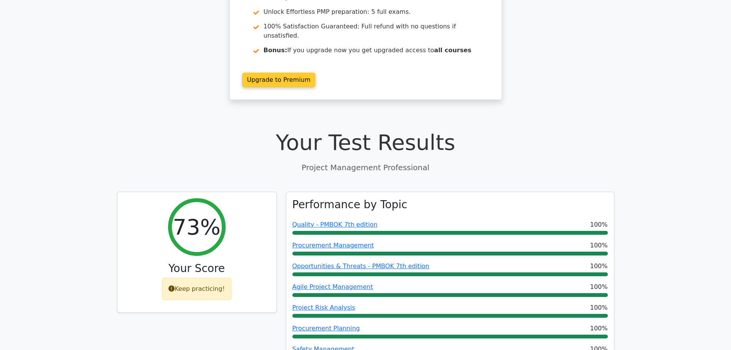
scroll to position [0, 0]
